Goal: Information Seeking & Learning: Check status

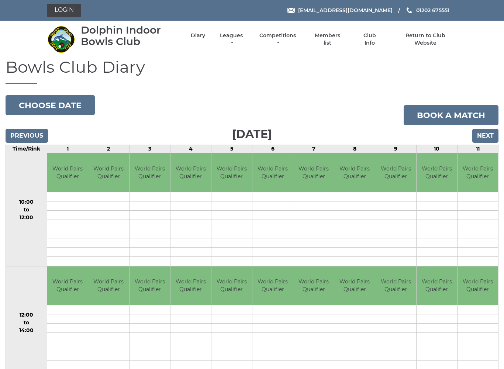
click at [494, 137] on input "Next" at bounding box center [485, 136] width 26 height 14
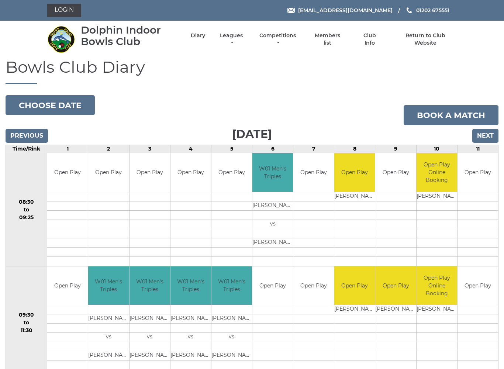
click at [245, 33] on li "Leagues Club leagues - Winter 2025/2026 Club leagues - Summer 2025 Club leagues…" at bounding box center [224, 39] width 39 height 22
click at [245, 37] on link "Leagues" at bounding box center [231, 39] width 27 height 14
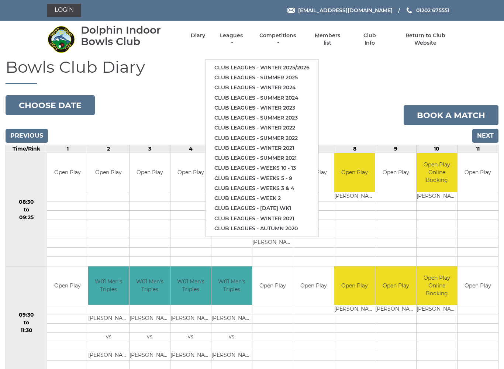
click at [272, 63] on link "Club leagues - Winter 2025/2026" at bounding box center [262, 68] width 113 height 10
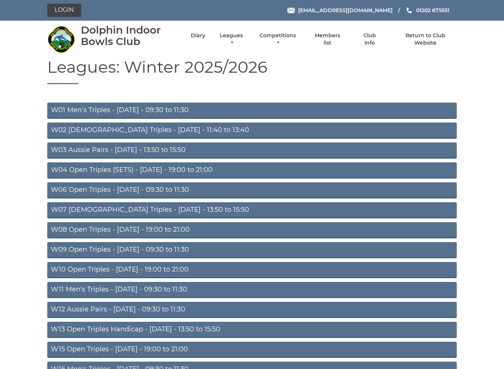
click at [179, 109] on link "W01 Men's Triples - Monday - 09:30 to 11:30" at bounding box center [252, 111] width 410 height 16
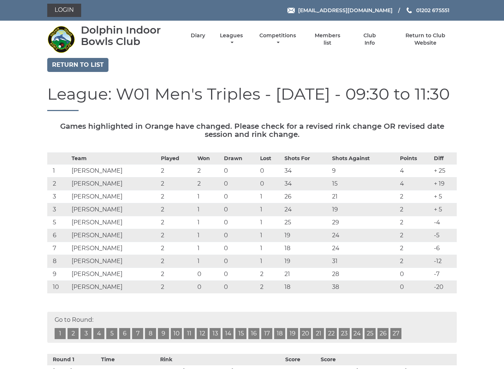
click at [110, 292] on td "[PERSON_NAME]" at bounding box center [115, 287] width 90 height 13
click at [78, 336] on link "2" at bounding box center [73, 333] width 11 height 11
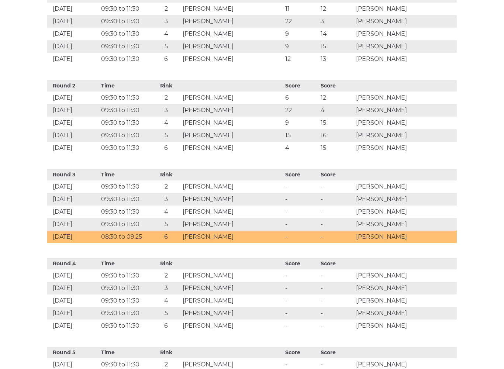
scroll to position [363, 0]
